Goal: Information Seeking & Learning: Learn about a topic

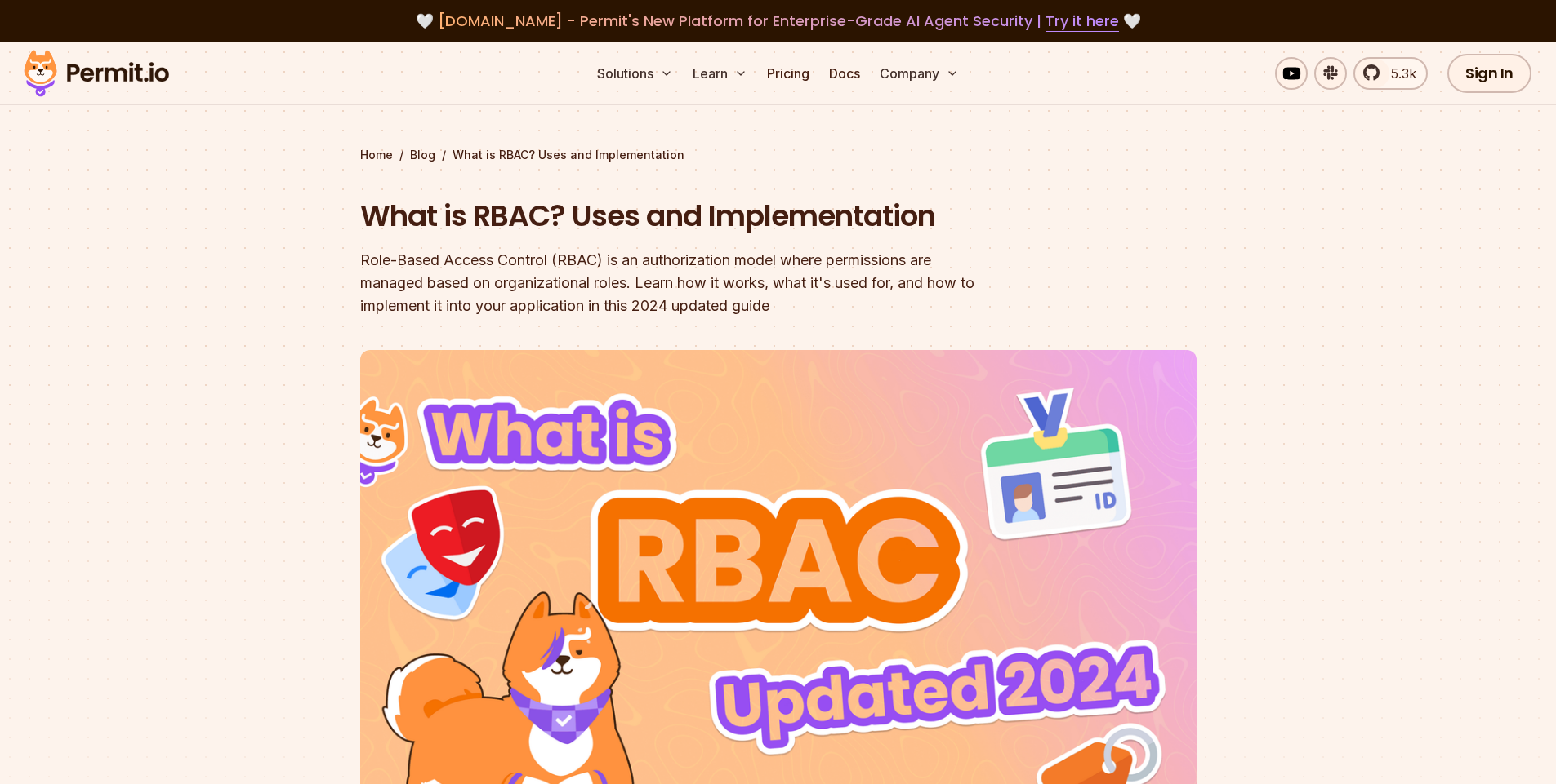
click at [67, 73] on img at bounding box center [97, 73] width 160 height 56
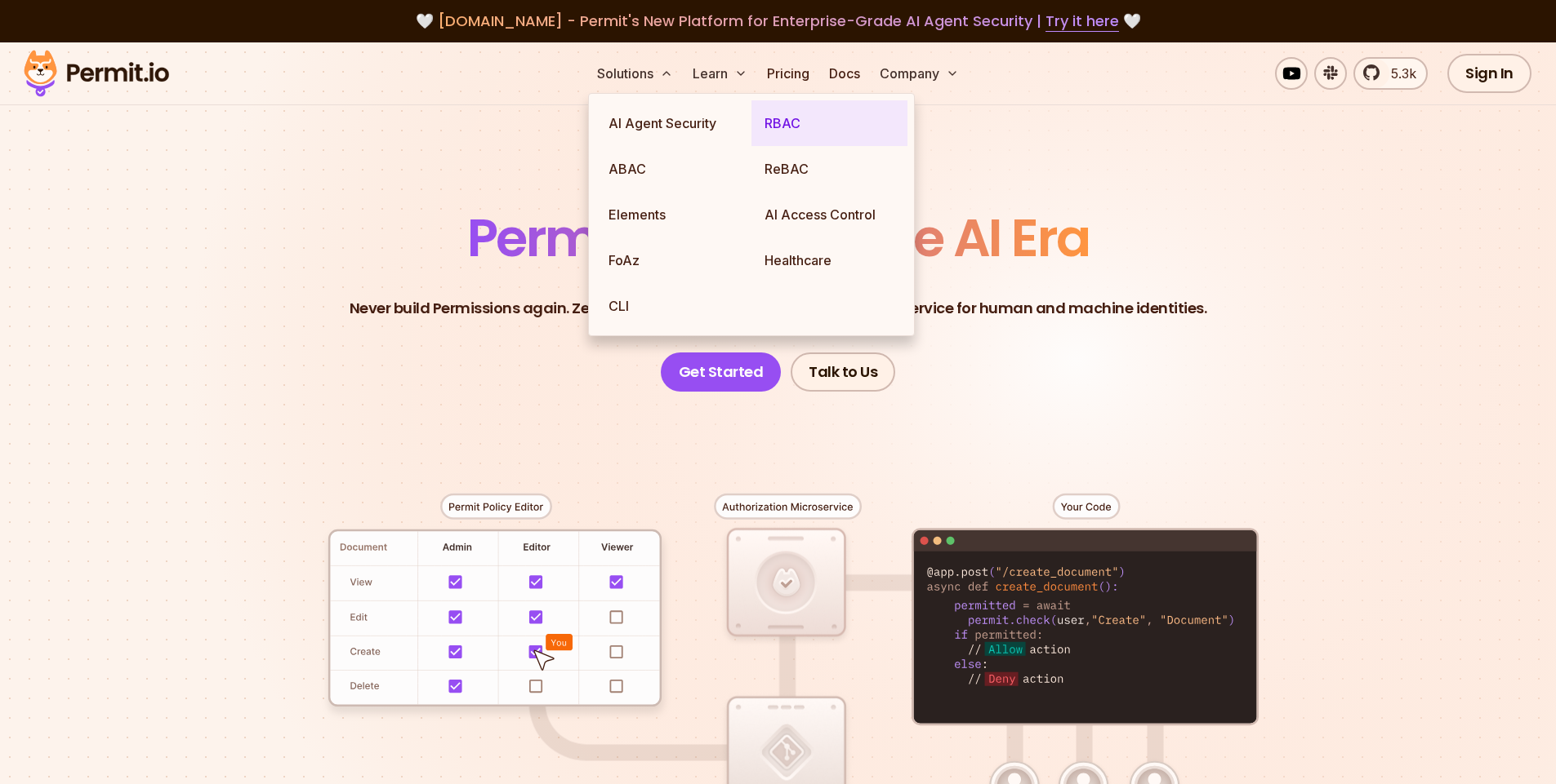
click at [768, 118] on link "RBAC" at bounding box center [828, 123] width 156 height 46
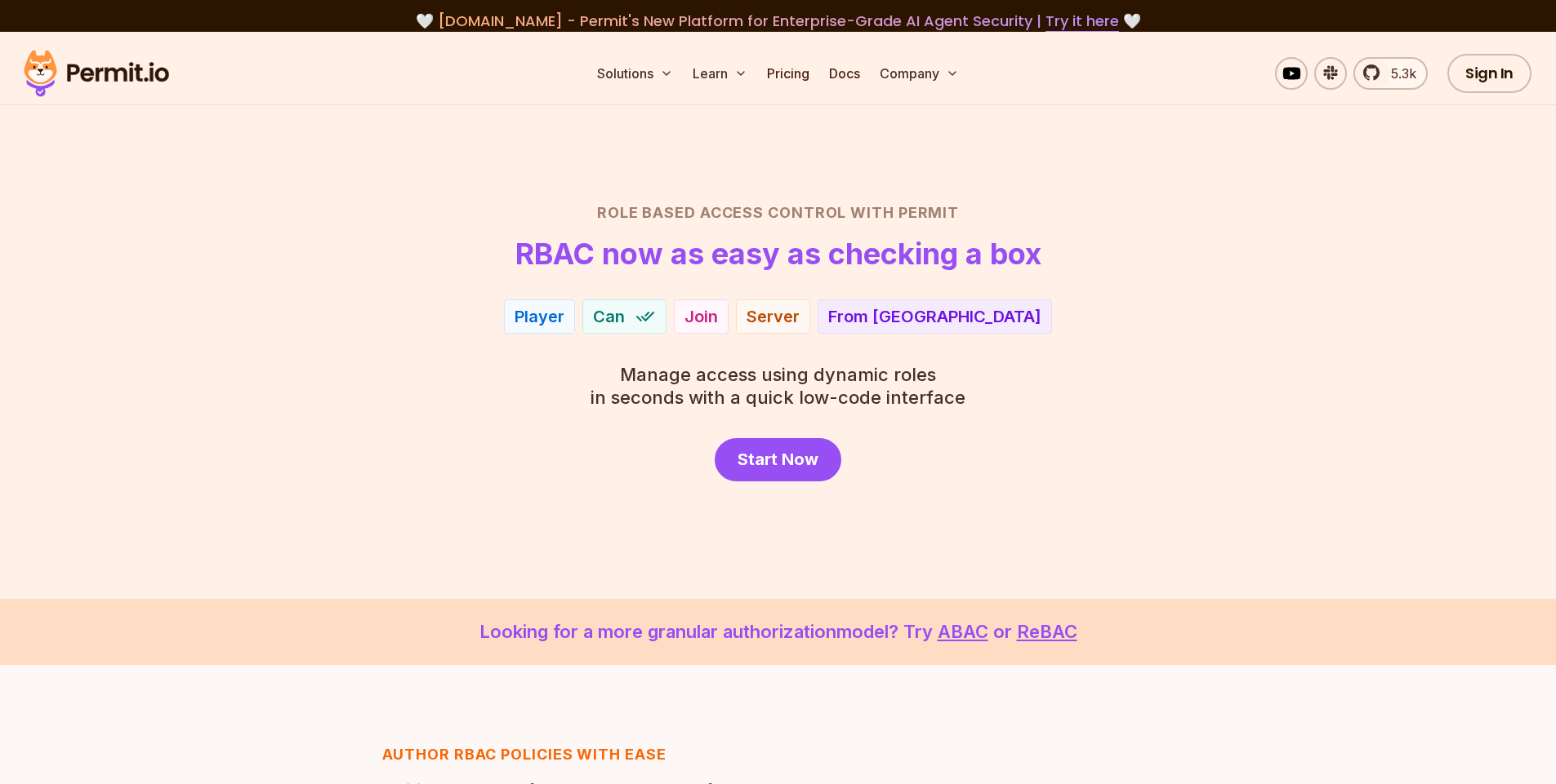
click at [360, 220] on h2 "Role Based Access Control with Permit" at bounding box center [778, 212] width 1143 height 22
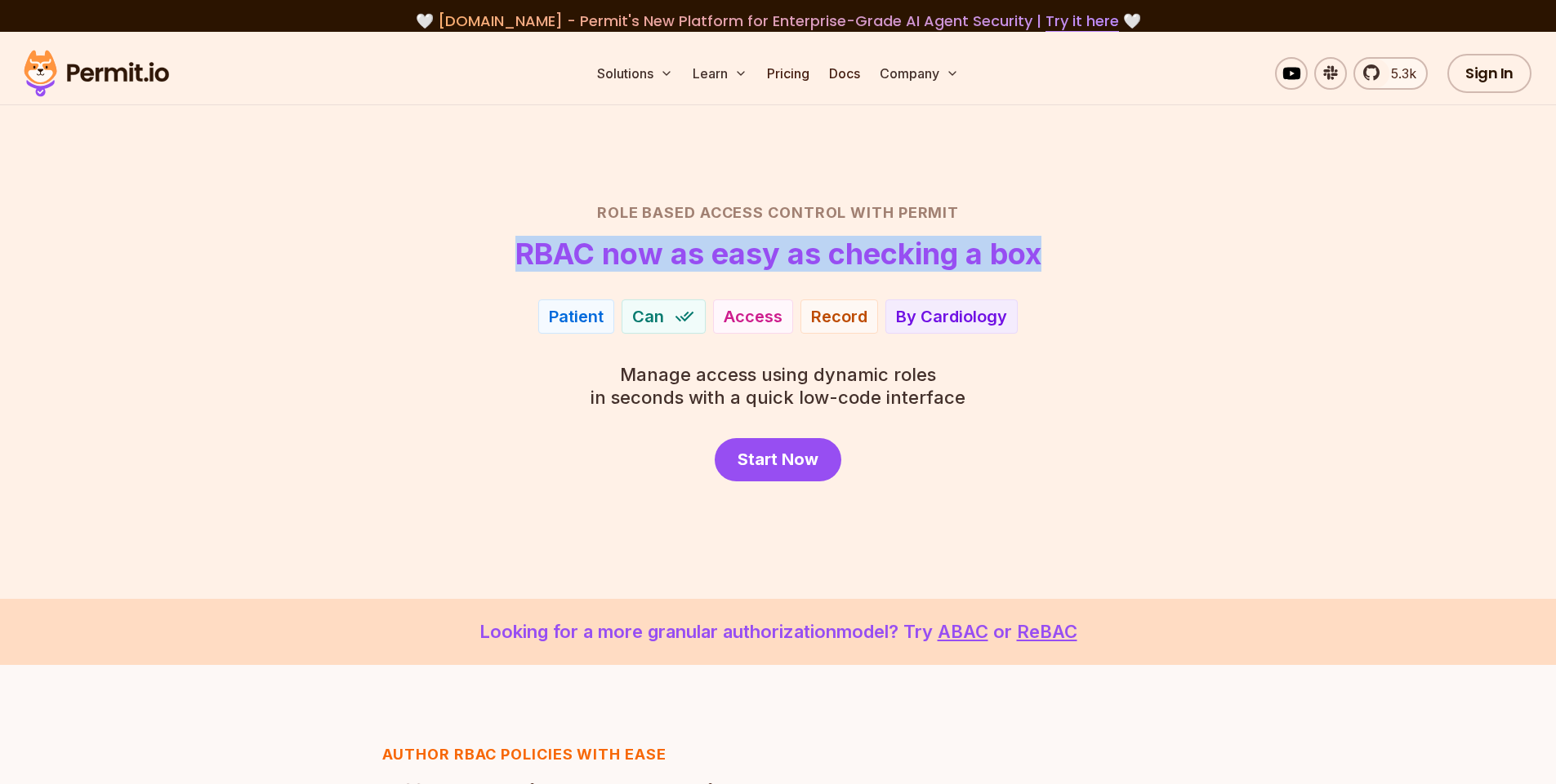
drag, startPoint x: 511, startPoint y: 247, endPoint x: 1064, endPoint y: 249, distance: 553.0
click at [1064, 249] on header "Role Based Access Control with Permit RBAC now as easy as checking a box" at bounding box center [778, 236] width 1143 height 68
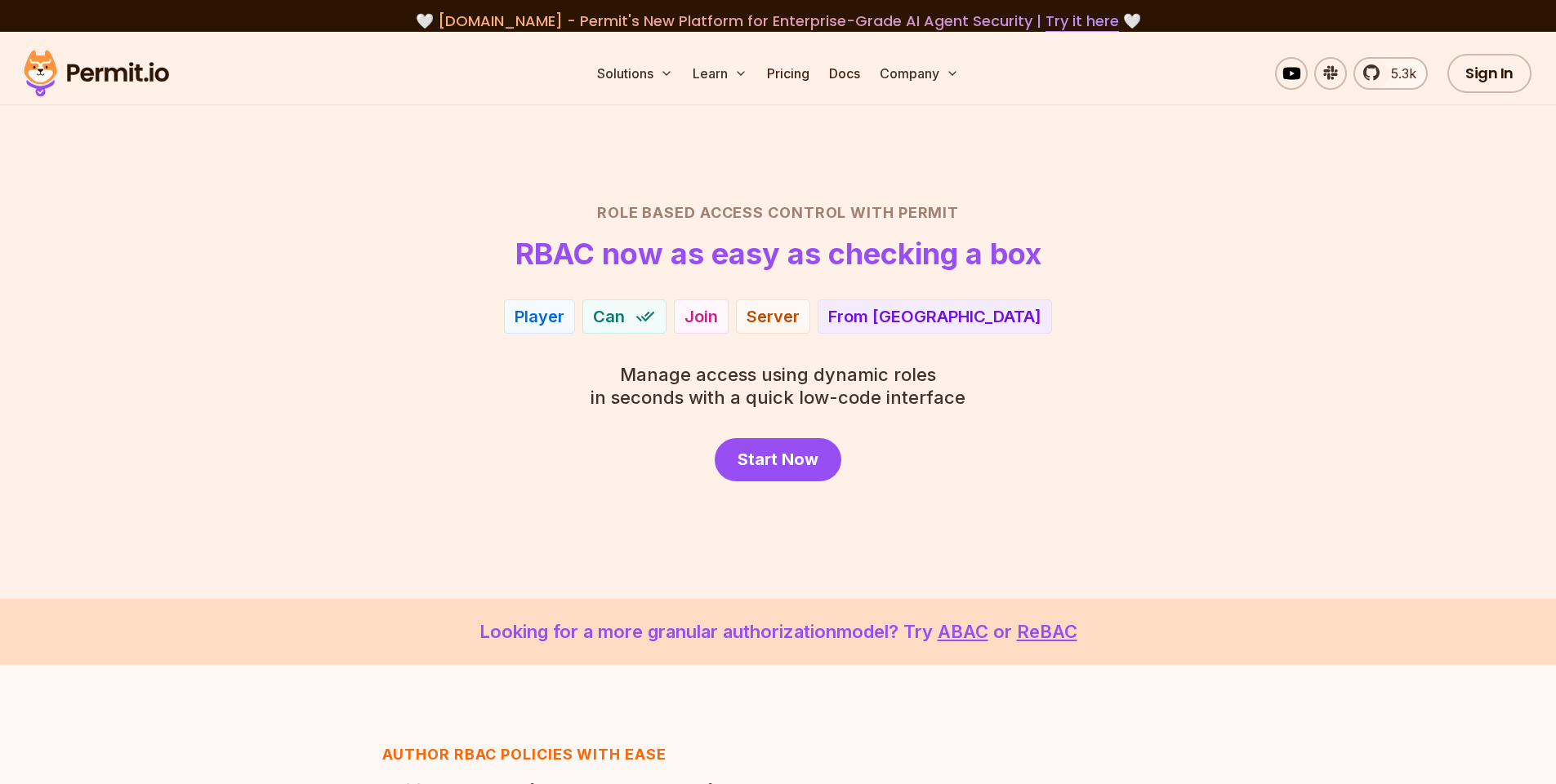
click at [1000, 215] on h2 "Role Based Access Control with Permit" at bounding box center [778, 212] width 1143 height 22
drag, startPoint x: 993, startPoint y: 215, endPoint x: 590, endPoint y: 215, distance: 403.0
click at [590, 215] on h2 "Role Based Access Control with Permit" at bounding box center [778, 212] width 1143 height 22
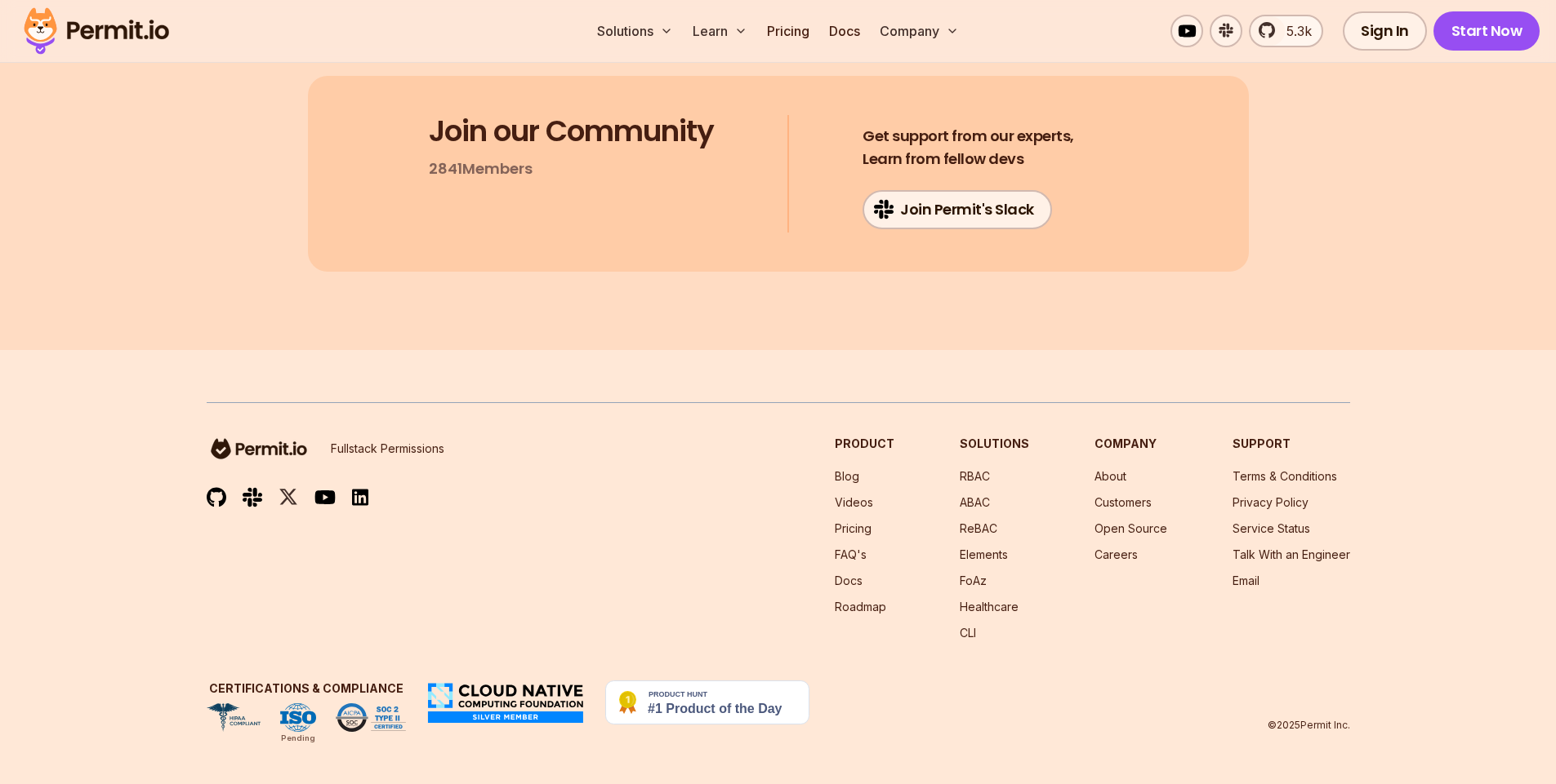
scroll to position [11245, 0]
click at [35, 20] on img at bounding box center [97, 30] width 160 height 56
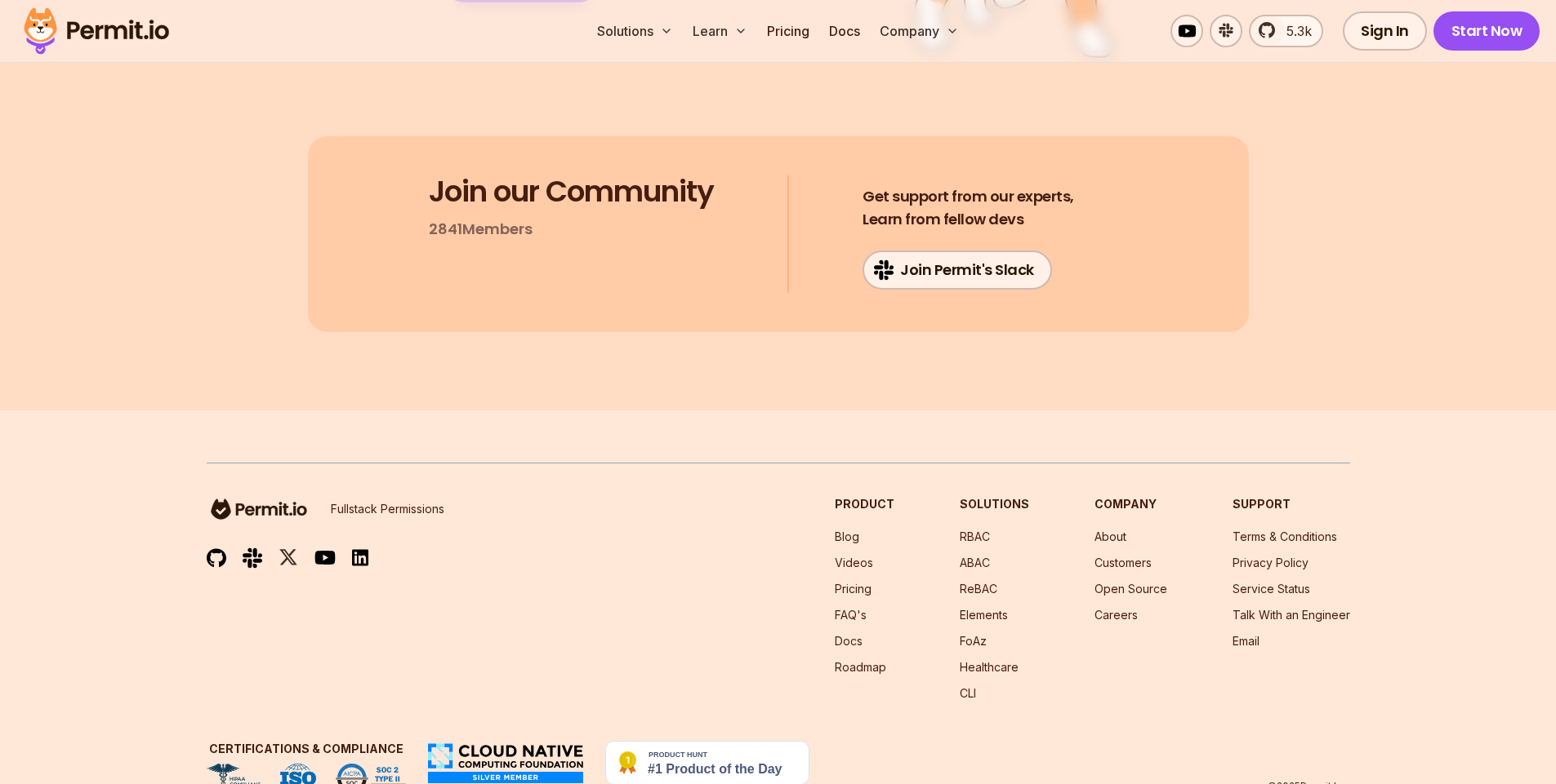
scroll to position [8421, 0]
